Goal: Task Accomplishment & Management: Manage account settings

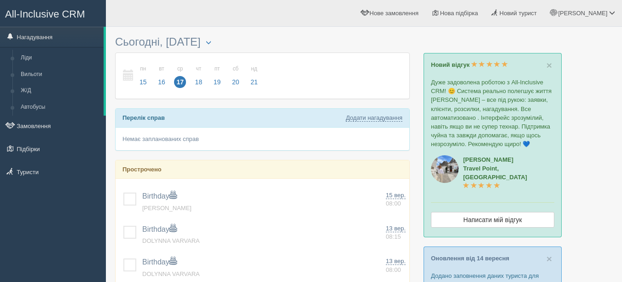
click at [24, 150] on link "Підбірки" at bounding box center [53, 148] width 106 height 20
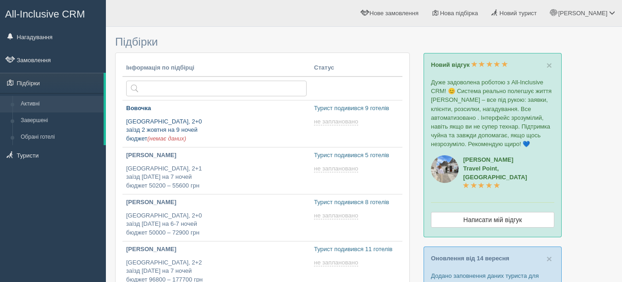
click at [206, 123] on p "[GEOGRAPHIC_DATA], 2+0 заїзд [DATE] на 9 ночей бюджет (немає даних)" at bounding box center [216, 130] width 180 height 26
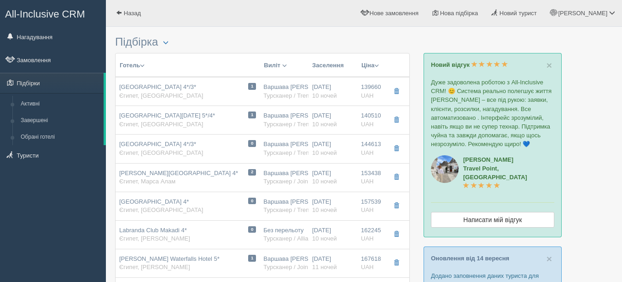
click at [396, 92] on span "button" at bounding box center [396, 91] width 6 height 6
click at [397, 122] on span "button" at bounding box center [396, 120] width 6 height 6
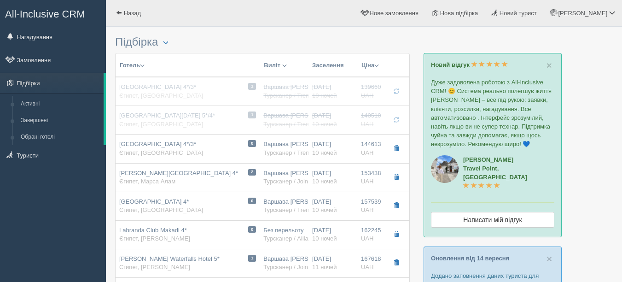
click at [397, 148] on span "button" at bounding box center [396, 148] width 6 height 6
click at [395, 178] on span "button" at bounding box center [396, 177] width 6 height 6
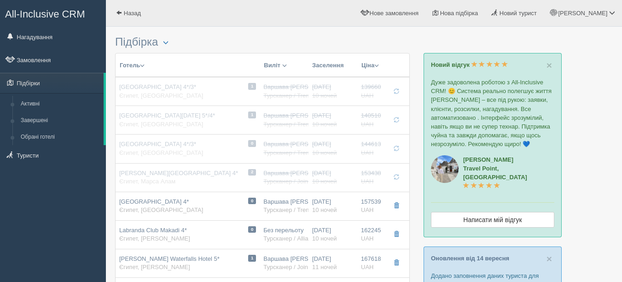
click at [398, 208] on span "button" at bounding box center [396, 205] width 6 height 6
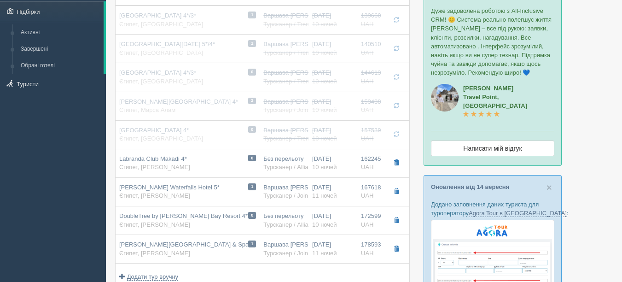
scroll to position [138, 0]
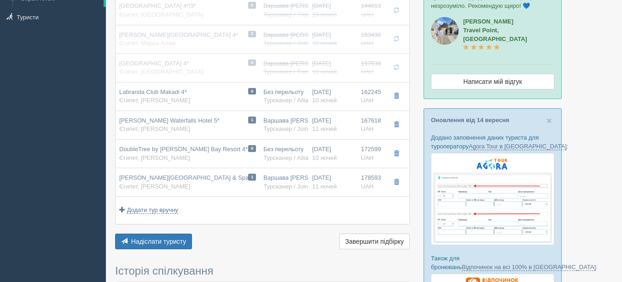
drag, startPoint x: 396, startPoint y: 97, endPoint x: 392, endPoint y: 127, distance: 31.0
click at [396, 97] on span "button" at bounding box center [396, 96] width 6 height 6
drag, startPoint x: 398, startPoint y: 125, endPoint x: 398, endPoint y: 129, distance: 4.7
click at [398, 127] on span "button" at bounding box center [396, 124] width 6 height 6
drag, startPoint x: 396, startPoint y: 155, endPoint x: 403, endPoint y: 185, distance: 31.1
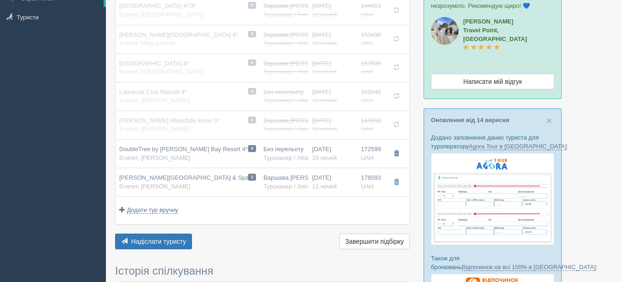
click at [396, 156] on button "button" at bounding box center [396, 154] width 16 height 14
click at [396, 184] on span "button" at bounding box center [396, 182] width 6 height 6
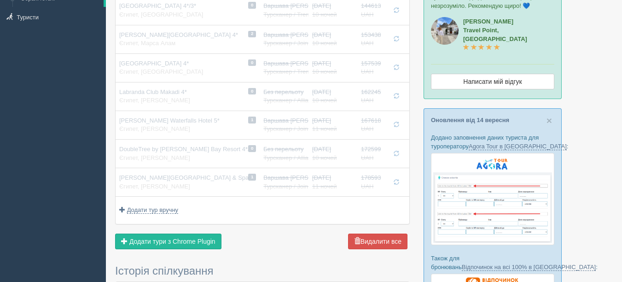
click at [165, 244] on span "Додати тури з Chrome Plugin" at bounding box center [172, 240] width 86 height 7
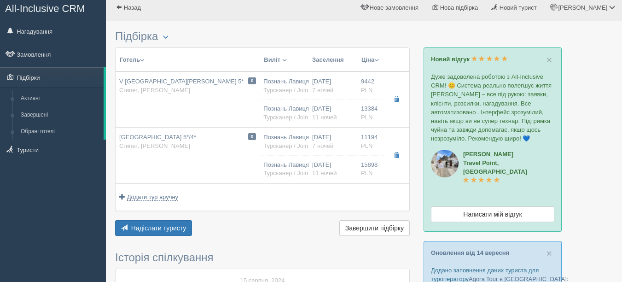
scroll to position [0, 0]
